Goal: Check status

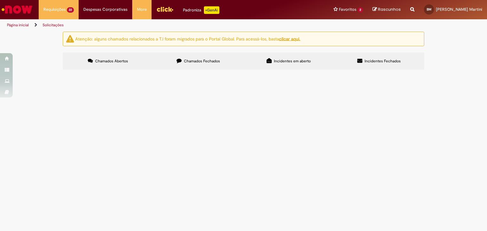
click at [0, 0] on td "NF Única - PO 4501346004" at bounding box center [0, 0] width 0 height 0
click at [0, 0] on span "NF Única - PO 4501346004" at bounding box center [0, 0] width 0 height 0
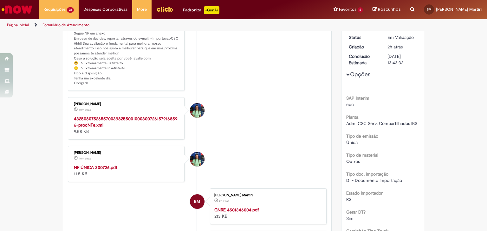
scroll to position [95, 0]
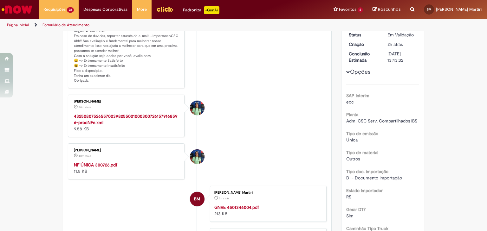
click at [89, 164] on strong "NF ÚNICA 300726.pdf" at bounding box center [95, 165] width 43 height 6
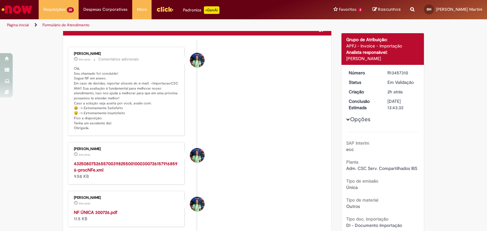
scroll to position [0, 0]
